Goal: Communication & Community: Answer question/provide support

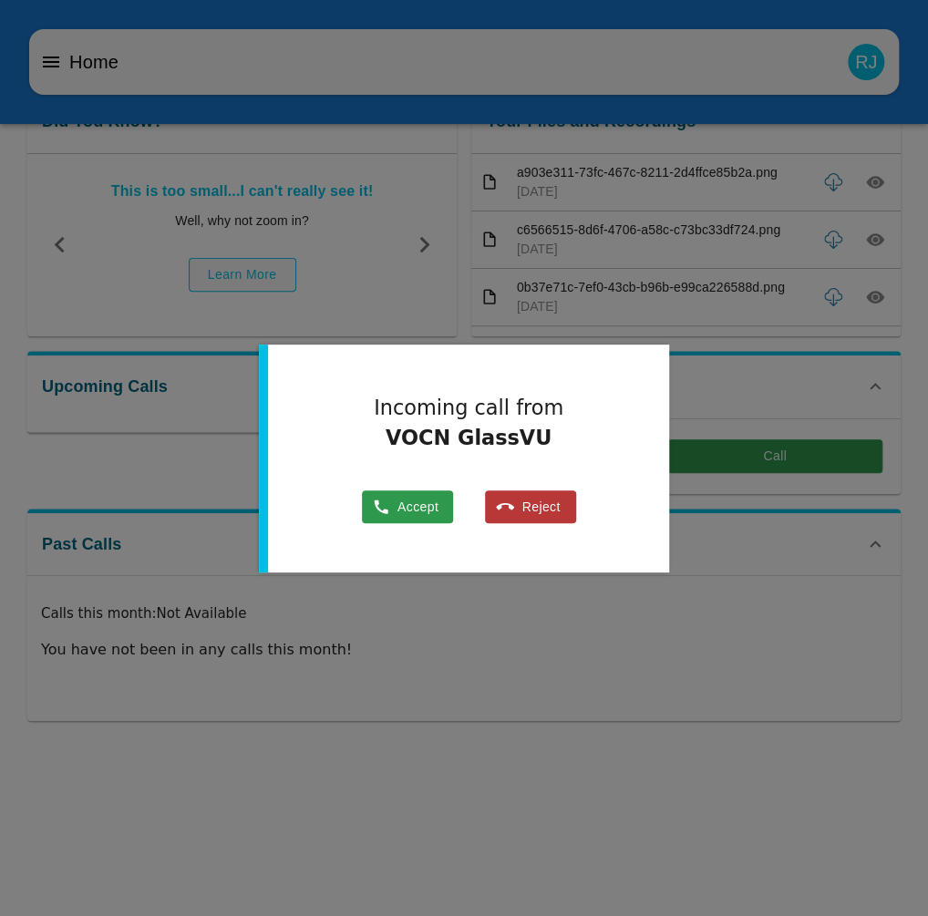
drag, startPoint x: 414, startPoint y: 511, endPoint x: 430, endPoint y: 485, distance: 30.4
click at [416, 511] on button "Accept" at bounding box center [407, 508] width 91 height 34
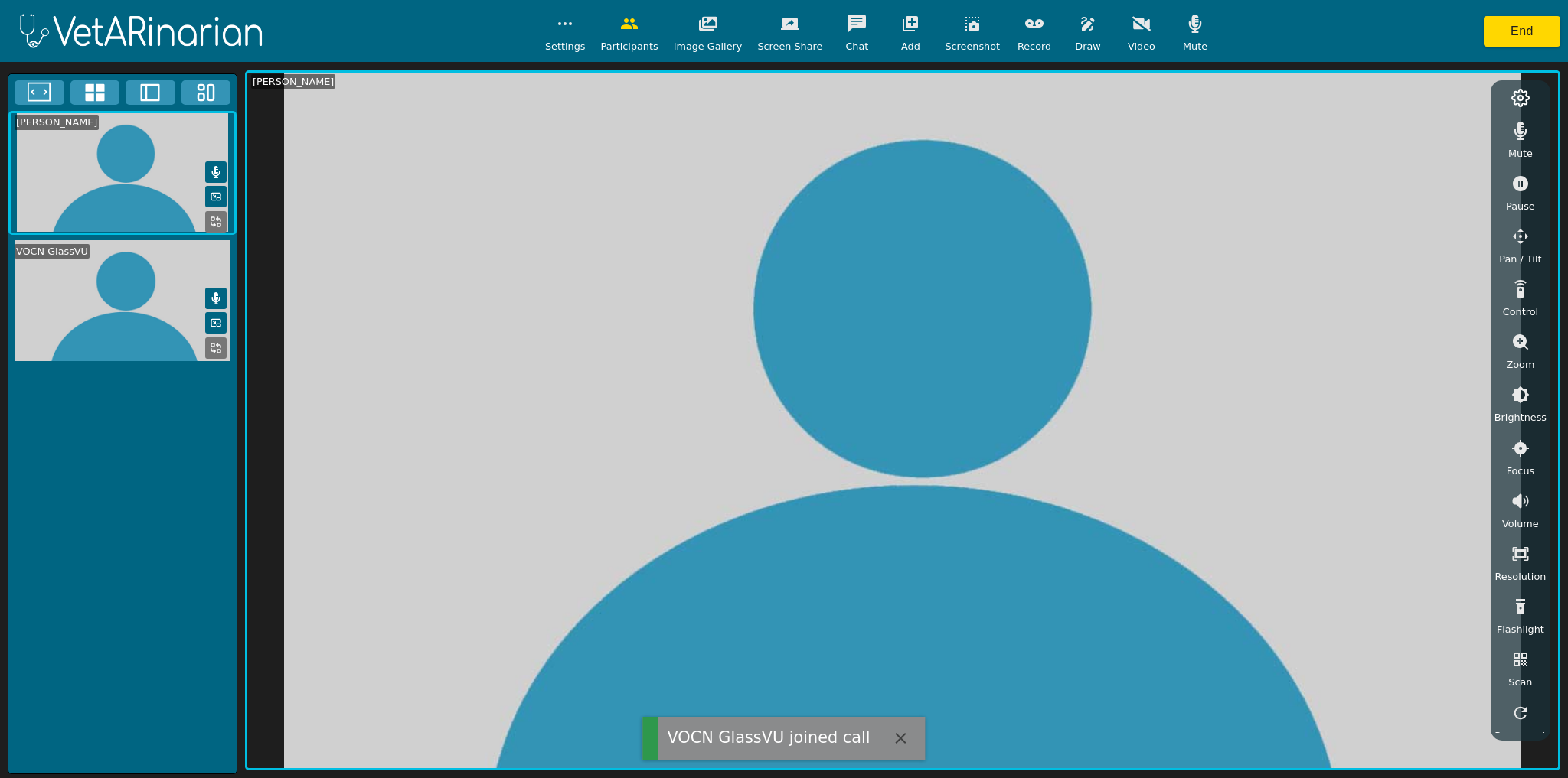
click at [787, 24] on button "button" at bounding box center [1195, 23] width 39 height 30
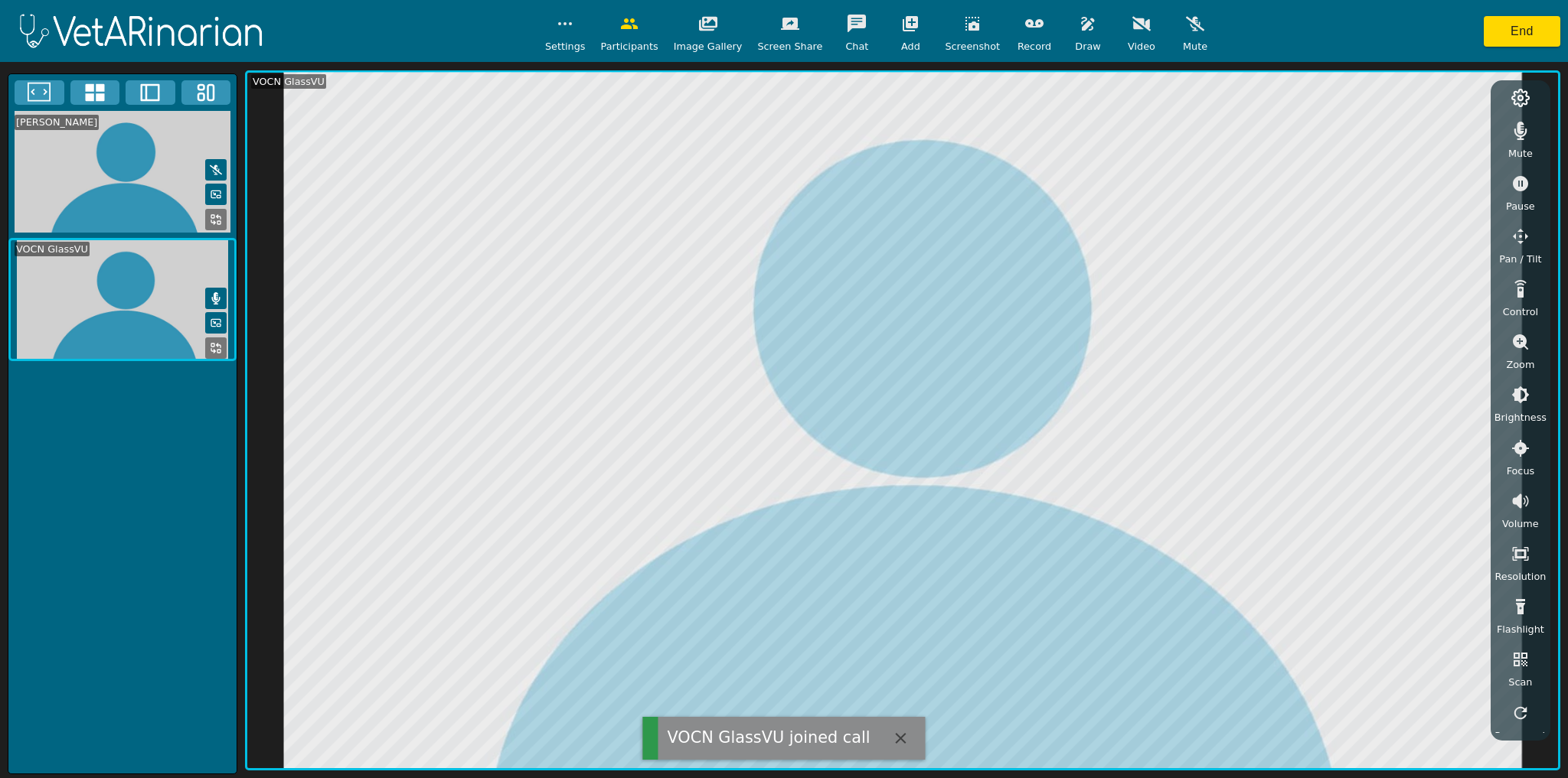
click at [787, 132] on icon "button" at bounding box center [1521, 131] width 13 height 18
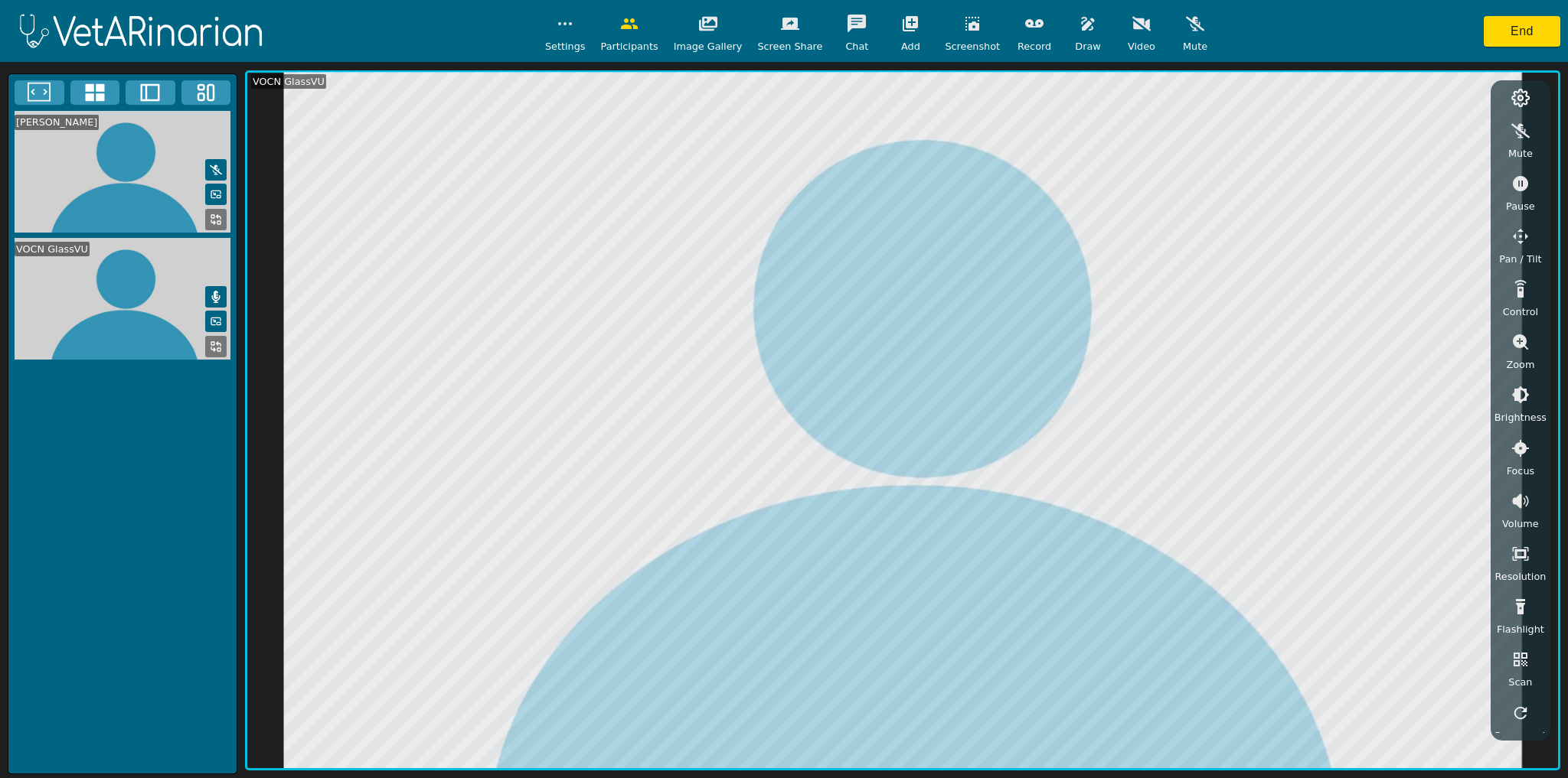
click at [787, 336] on icon "button" at bounding box center [1520, 342] width 15 height 15
click at [787, 393] on icon "button" at bounding box center [1520, 394] width 13 height 13
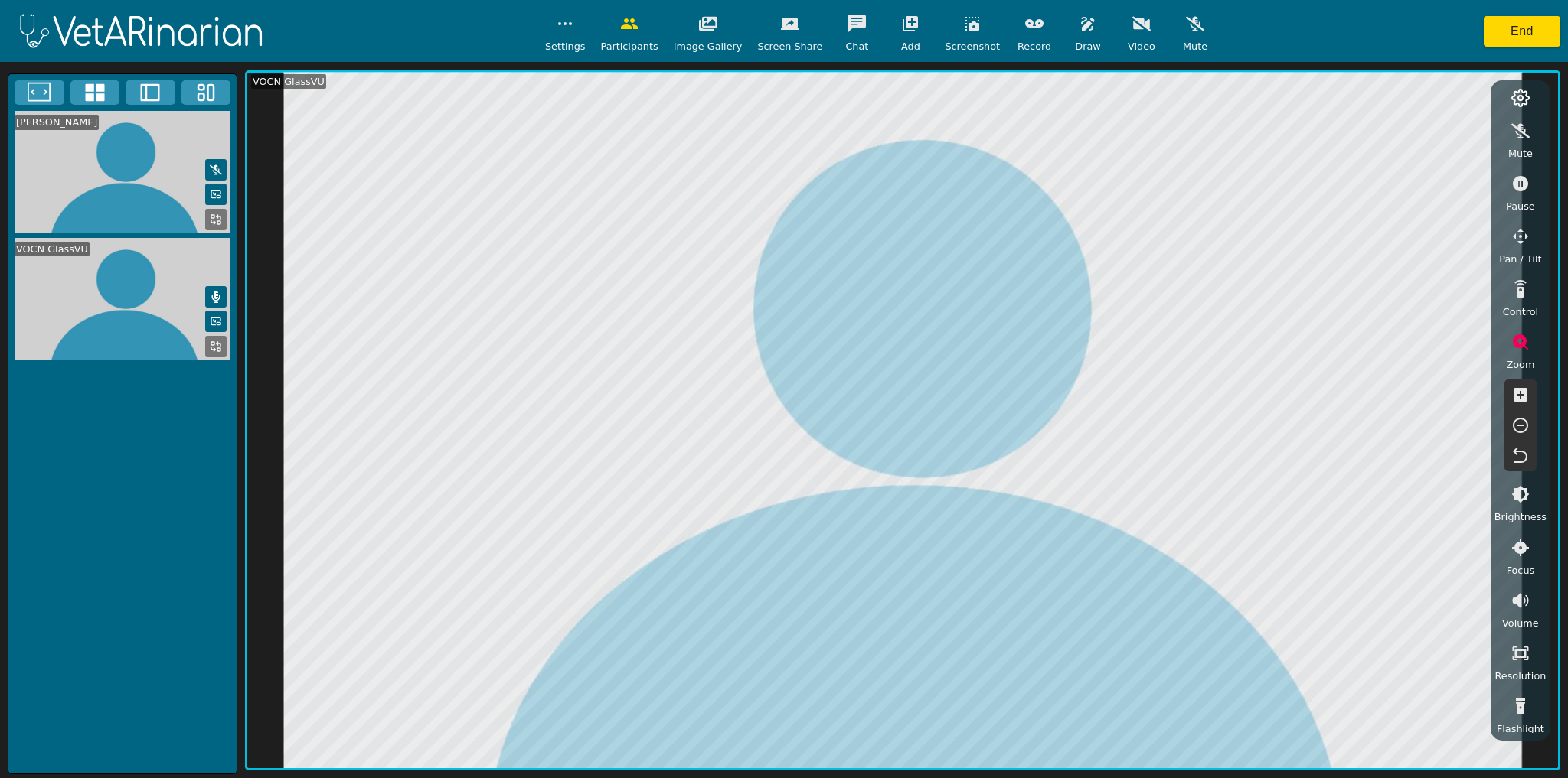
click at [787, 180] on icon "button" at bounding box center [1520, 184] width 15 height 15
click at [787, 25] on icon "button" at bounding box center [1088, 23] width 18 height 18
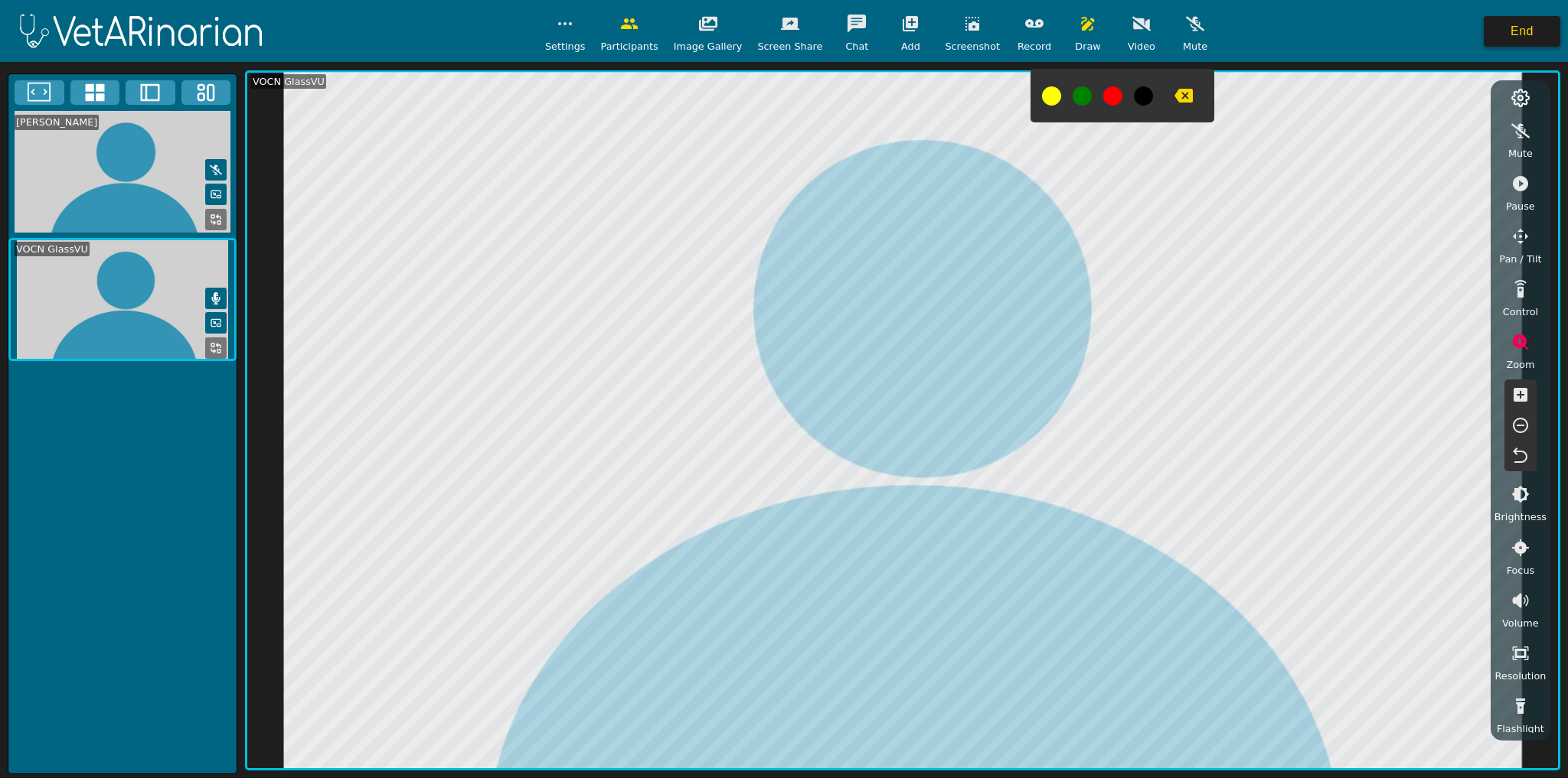
click at [787, 28] on button "End" at bounding box center [1521, 31] width 76 height 30
